Goal: Navigation & Orientation: Go to known website

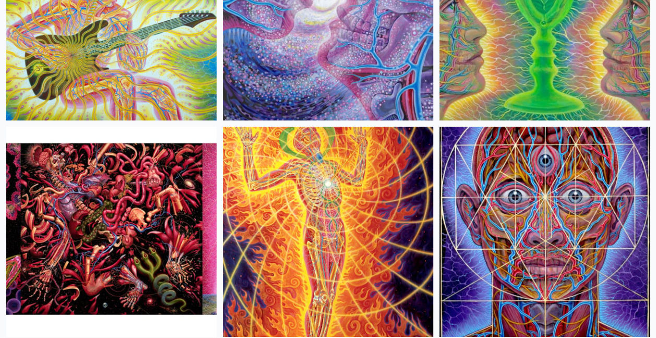
scroll to position [1774, 0]
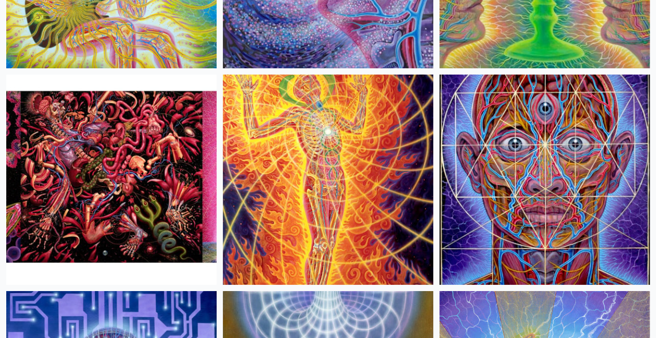
click at [329, 190] on img at bounding box center [328, 180] width 210 height 210
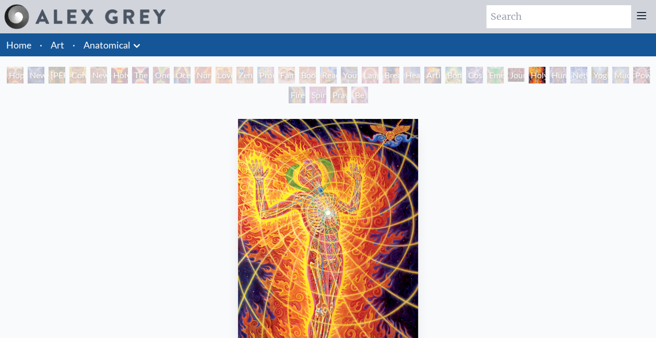
click at [522, 76] on div "Journey of the Wounded Healer" at bounding box center [516, 75] width 17 height 17
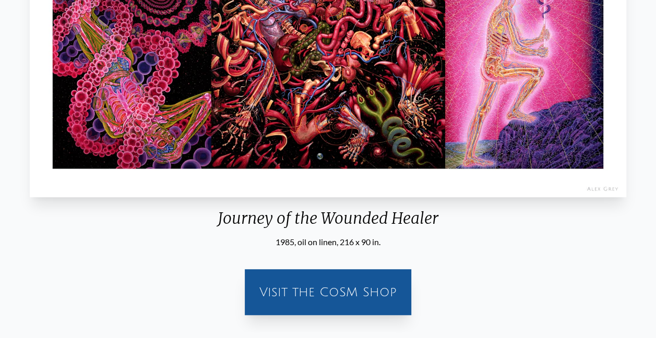
scroll to position [209, 0]
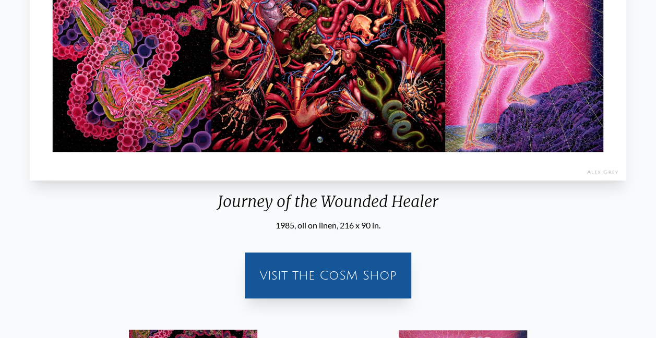
click at [323, 279] on div "Visit the CoSM Shop" at bounding box center [328, 275] width 154 height 33
